Goal: Task Accomplishment & Management: Complete application form

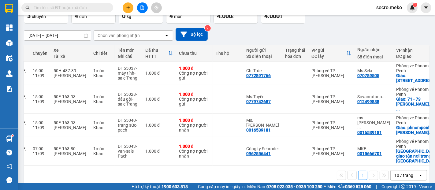
scroll to position [0, 102]
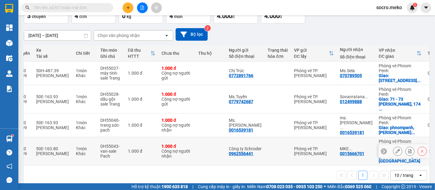
click at [395, 149] on icon at bounding box center [397, 151] width 4 height 4
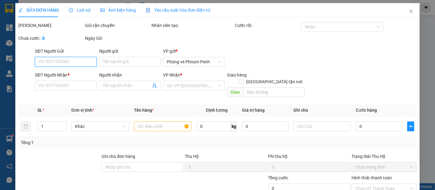
type input "0962556441"
type input "Công ty Schroder"
type input "0015666701"
type input "MKE [GEOGRAPHIC_DATA] - Ms. Reaksmey"
checkbox input "true"
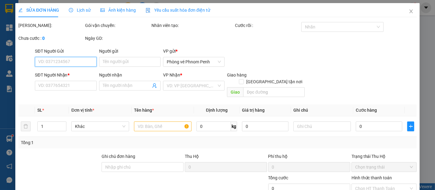
type input "giao tận nơi trong [GEOGRAPHIC_DATA]"
type input "Thu tiền phí 45USD"
type input "1.000"
type input "0"
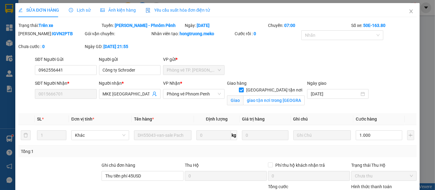
click at [114, 8] on span "Ảnh kiện hàng" at bounding box center [117, 10] width 35 height 5
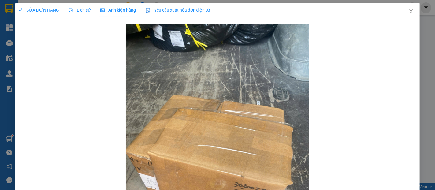
click at [53, 11] on span "SỬA ĐƠN HÀNG" at bounding box center [38, 10] width 41 height 5
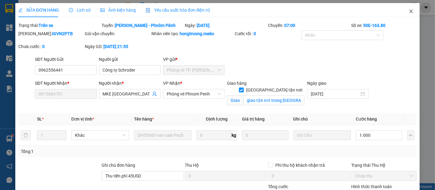
click at [409, 12] on icon "close" at bounding box center [411, 11] width 5 height 5
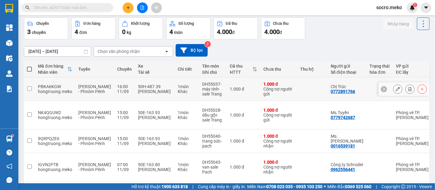
scroll to position [41, 0]
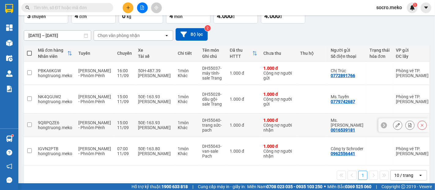
click at [395, 123] on icon at bounding box center [397, 125] width 4 height 4
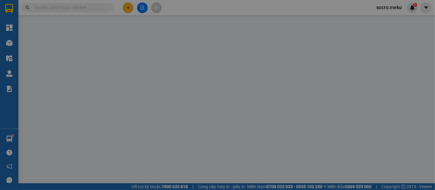
type input "0016539181"
type input "Ms. [PERSON_NAME]"
type input "0016539181"
type input "ms. Kim -Precious Ruby"
checkbox input "true"
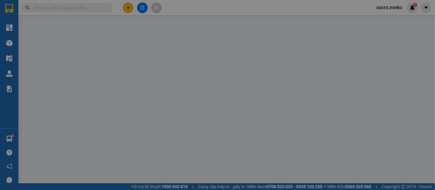
type input "phnompenh, [PERSON_NAME], [STREET_ADDRESS]"
type input "Thu tiền 12USD"
type input "1.000"
type input "0"
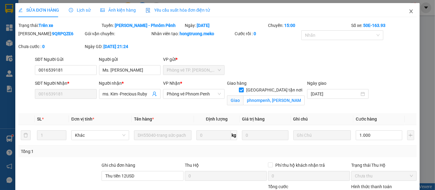
click at [410, 11] on span "Close" at bounding box center [410, 11] width 17 height 17
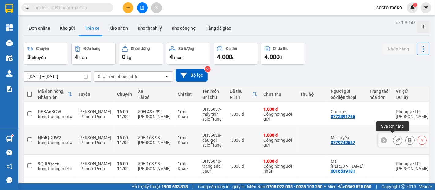
click at [395, 138] on icon at bounding box center [397, 140] width 4 height 4
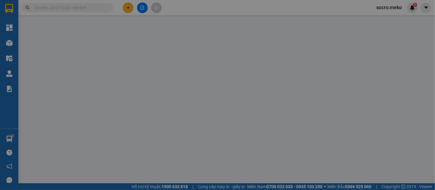
type input "0779742687"
type input "Ms.Tuyền"
type input "012499888"
type input "[PERSON_NAME]"
checkbox input "true"
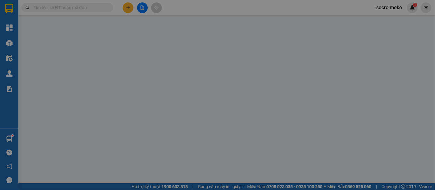
type input "[STREET_ADDRESS]."
type input "THANH TOÁN ĐẦU VN"
type input "1.000"
type input "0"
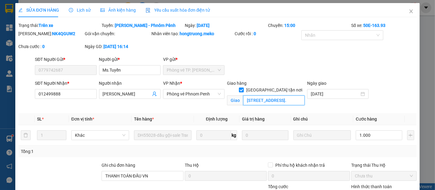
click at [288, 95] on input "[STREET_ADDRESS]." at bounding box center [273, 100] width 61 height 10
click at [287, 95] on input "[STREET_ADDRESS]." at bounding box center [273, 100] width 61 height 10
click at [106, 11] on span "Ảnh kiện hàng" at bounding box center [117, 10] width 35 height 5
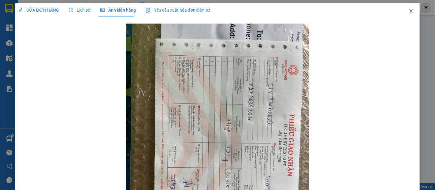
click at [409, 12] on icon "close" at bounding box center [411, 11] width 5 height 5
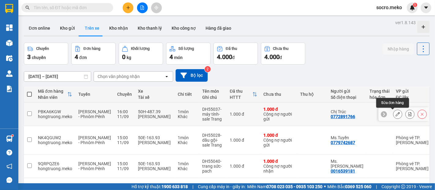
click at [395, 113] on icon at bounding box center [397, 114] width 4 height 4
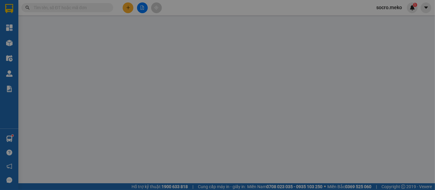
type input "0772891766"
type input "Chị Trúc"
type input "070789505"
type input "Ms.Sela"
checkbox input "true"
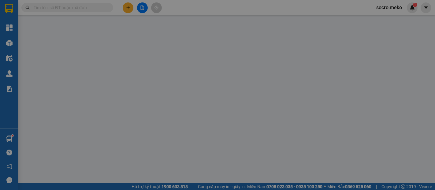
type input "[STREET_ADDRESS] Tmei New National Bank, Sensok"
type input "THANH TOÁN ĐẦU VN"
type input "1.000"
type input "0"
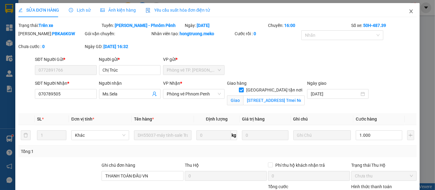
click at [407, 8] on span "Close" at bounding box center [410, 11] width 17 height 17
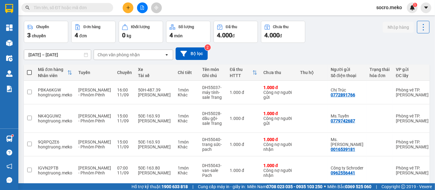
scroll to position [18, 0]
